Goal: Task Accomplishment & Management: Use online tool/utility

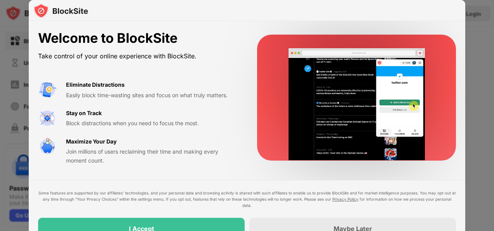
click at [270, 24] on div "Welcome to BlockSite Take control of your online experience with BlockSite. Eli…" at bounding box center [247, 97] width 436 height 153
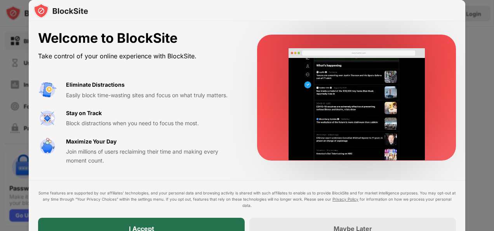
click at [181, 221] on div "I Accept" at bounding box center [141, 228] width 206 height 22
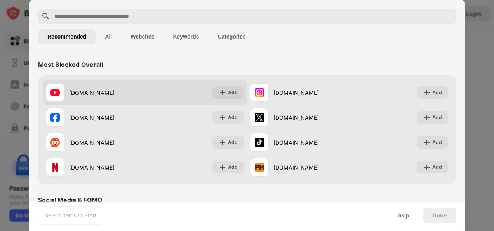
scroll to position [26, 0]
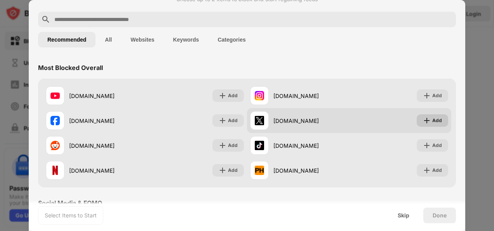
click at [433, 120] on div "Add" at bounding box center [437, 120] width 10 height 8
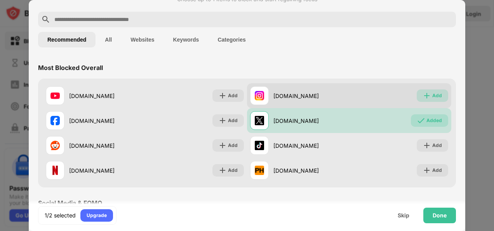
click at [432, 96] on div "Add" at bounding box center [437, 96] width 10 height 8
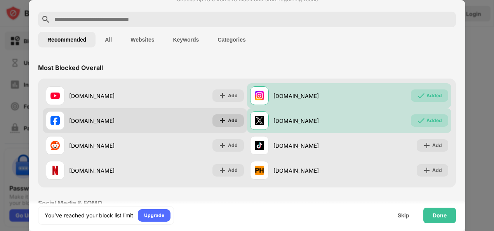
click at [231, 123] on div "Add" at bounding box center [233, 120] width 10 height 8
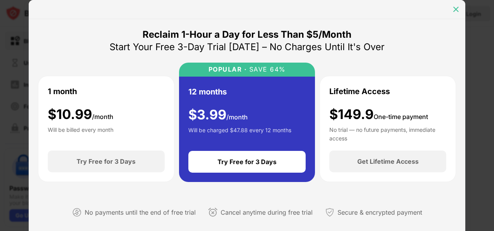
click at [453, 9] on img at bounding box center [456, 9] width 8 height 8
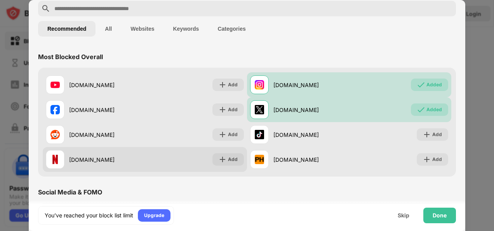
scroll to position [34, 0]
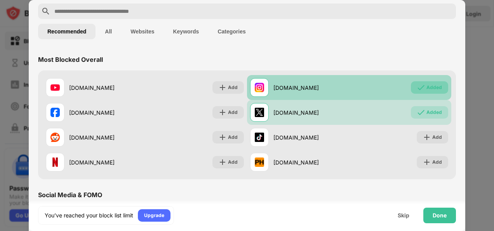
click at [427, 88] on div "Added" at bounding box center [434, 87] width 16 height 8
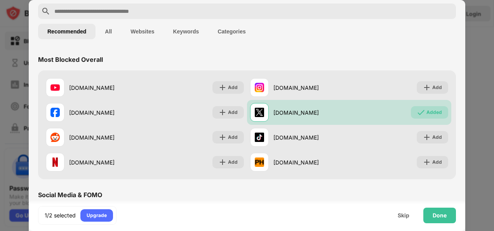
scroll to position [0, 0]
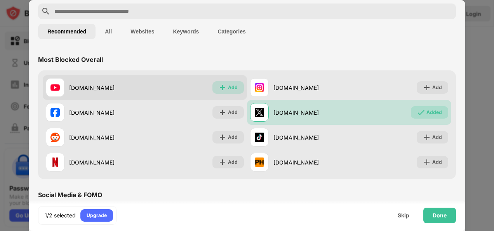
click at [215, 84] on div "Add" at bounding box center [227, 87] width 31 height 12
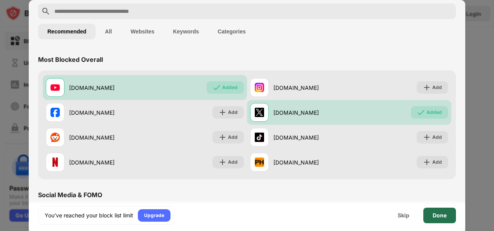
click at [432, 218] on div "Done" at bounding box center [439, 215] width 33 height 16
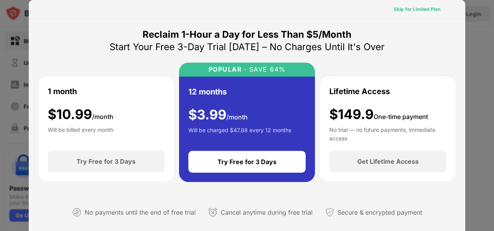
click at [411, 9] on div "Skip for Limited Plan" at bounding box center [417, 9] width 47 height 8
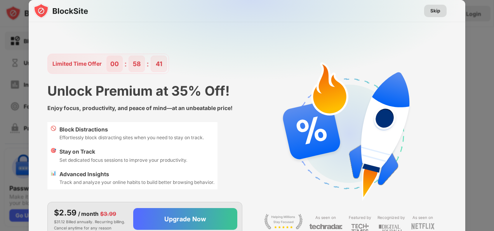
click at [437, 12] on div "Skip" at bounding box center [435, 11] width 10 height 8
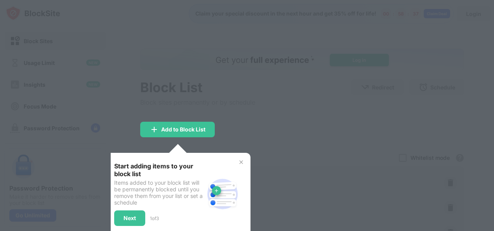
click at [300, 135] on div at bounding box center [247, 115] width 494 height 231
click at [241, 159] on img at bounding box center [241, 162] width 6 height 6
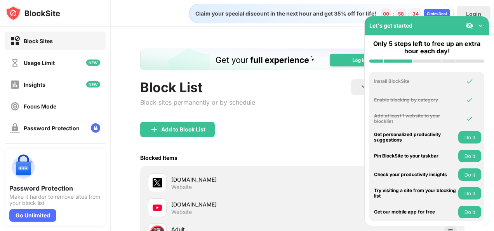
click at [479, 27] on img at bounding box center [480, 26] width 8 height 8
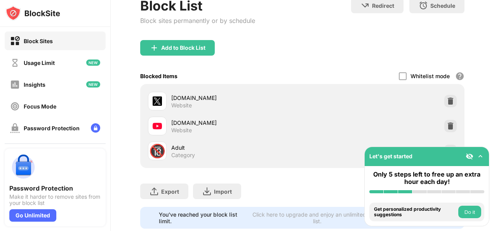
scroll to position [89, 0]
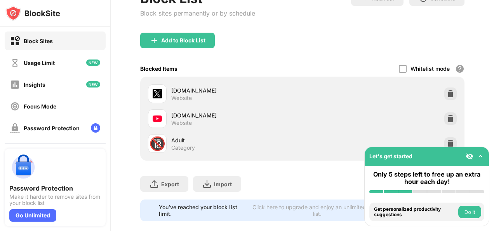
click at [480, 158] on img at bounding box center [480, 156] width 8 height 8
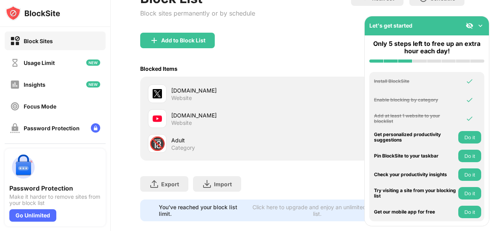
click at [479, 25] on img at bounding box center [480, 26] width 8 height 8
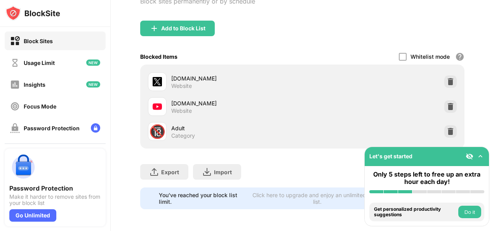
scroll to position [0, 0]
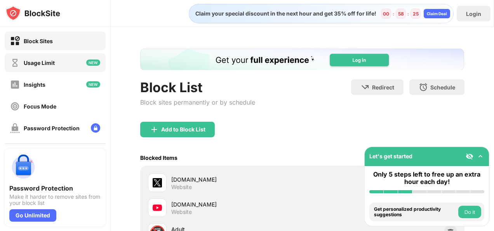
click at [51, 64] on div "Usage Limit" at bounding box center [39, 62] width 31 height 7
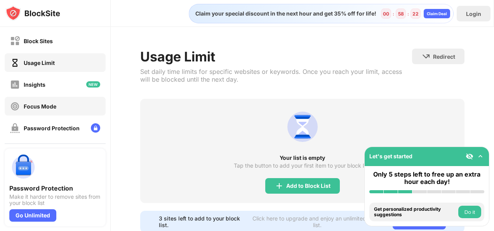
click at [58, 103] on div "Focus Mode" at bounding box center [55, 106] width 101 height 19
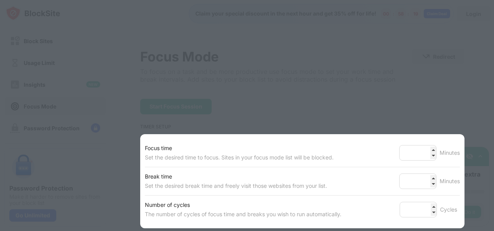
click at [256, 114] on div at bounding box center [247, 115] width 494 height 231
click at [289, 161] on div "Set the desired time to focus. Sites in your focus mode list will be blocked." at bounding box center [239, 157] width 189 height 9
